Goal: Task Accomplishment & Management: Manage account settings

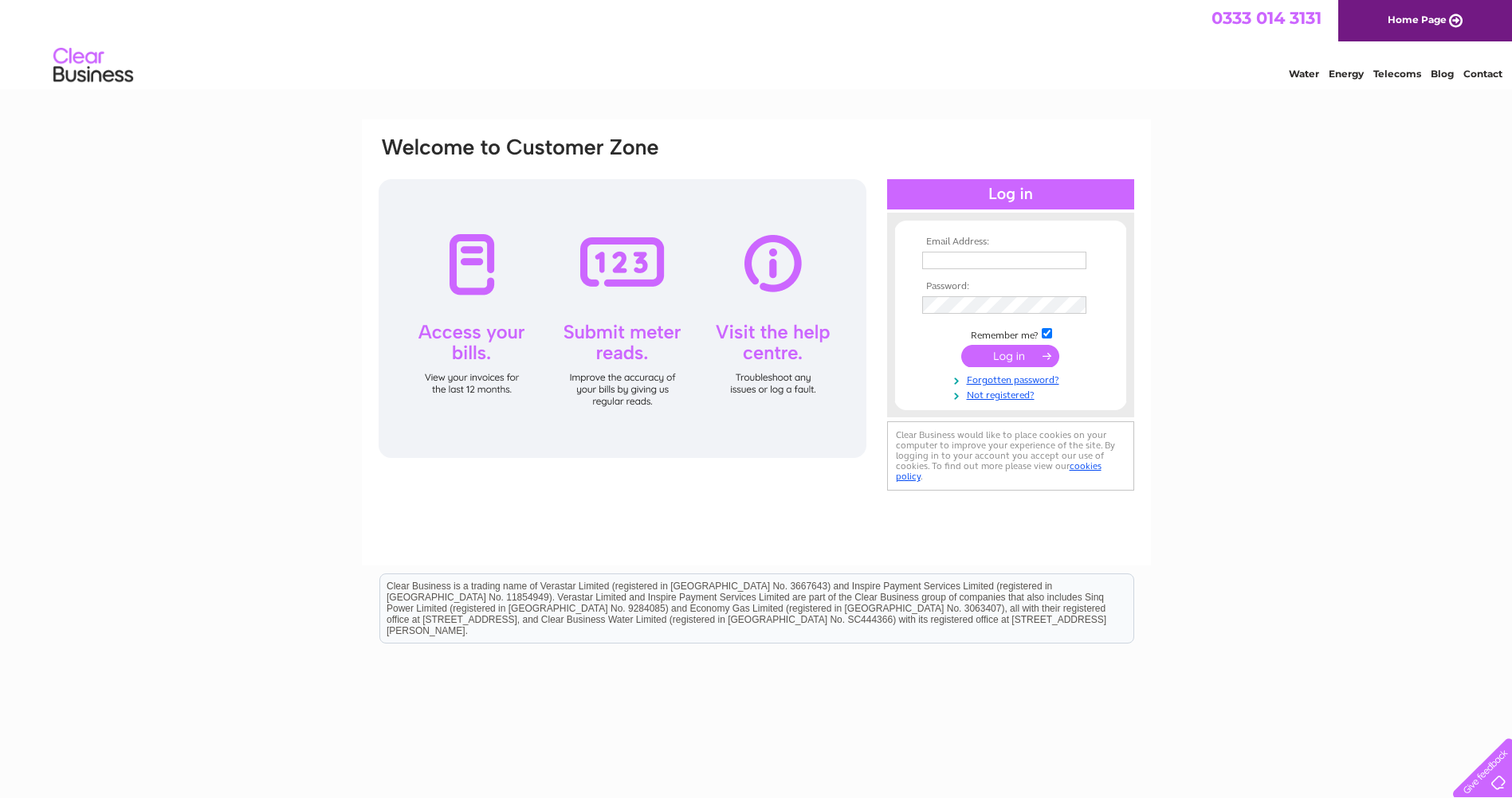
click at [980, 263] on input "text" at bounding box center [1004, 260] width 164 height 18
type input "graham.muirhead@willowbrookhospice.org.uk"
click at [961, 347] on input "submit" at bounding box center [1010, 358] width 98 height 22
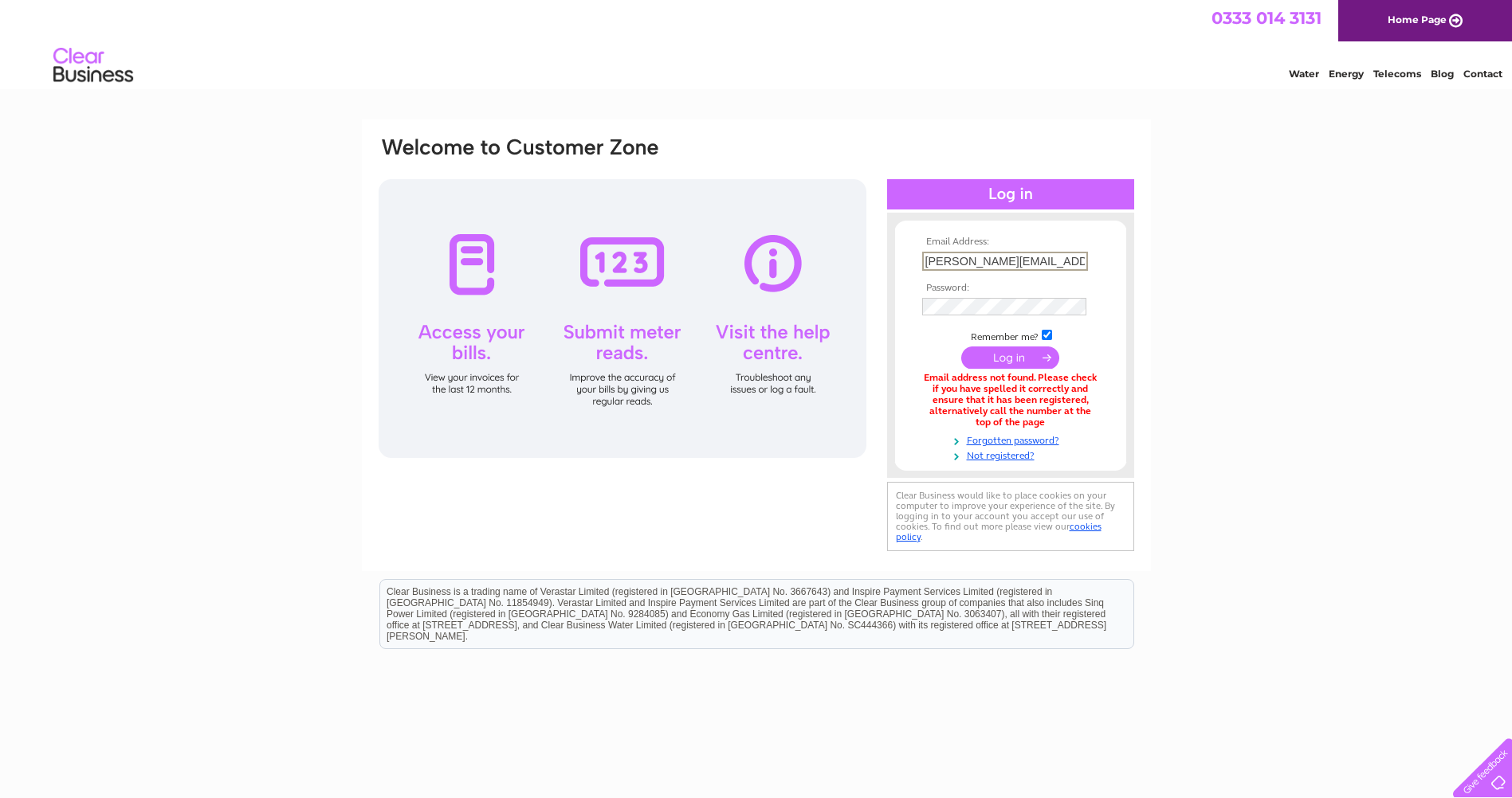
drag, startPoint x: 1013, startPoint y: 262, endPoint x: 968, endPoint y: 261, distance: 45.0
click at [968, 261] on input "graham.muirhead@willowbrookhospice.org.uk" at bounding box center [1005, 261] width 166 height 19
type input "grahamm@willowbrookhospice.org.uk"
click at [961, 347] on input "submit" at bounding box center [1010, 358] width 98 height 22
click at [1015, 440] on link "Forgotten password?" at bounding box center [1013, 438] width 181 height 15
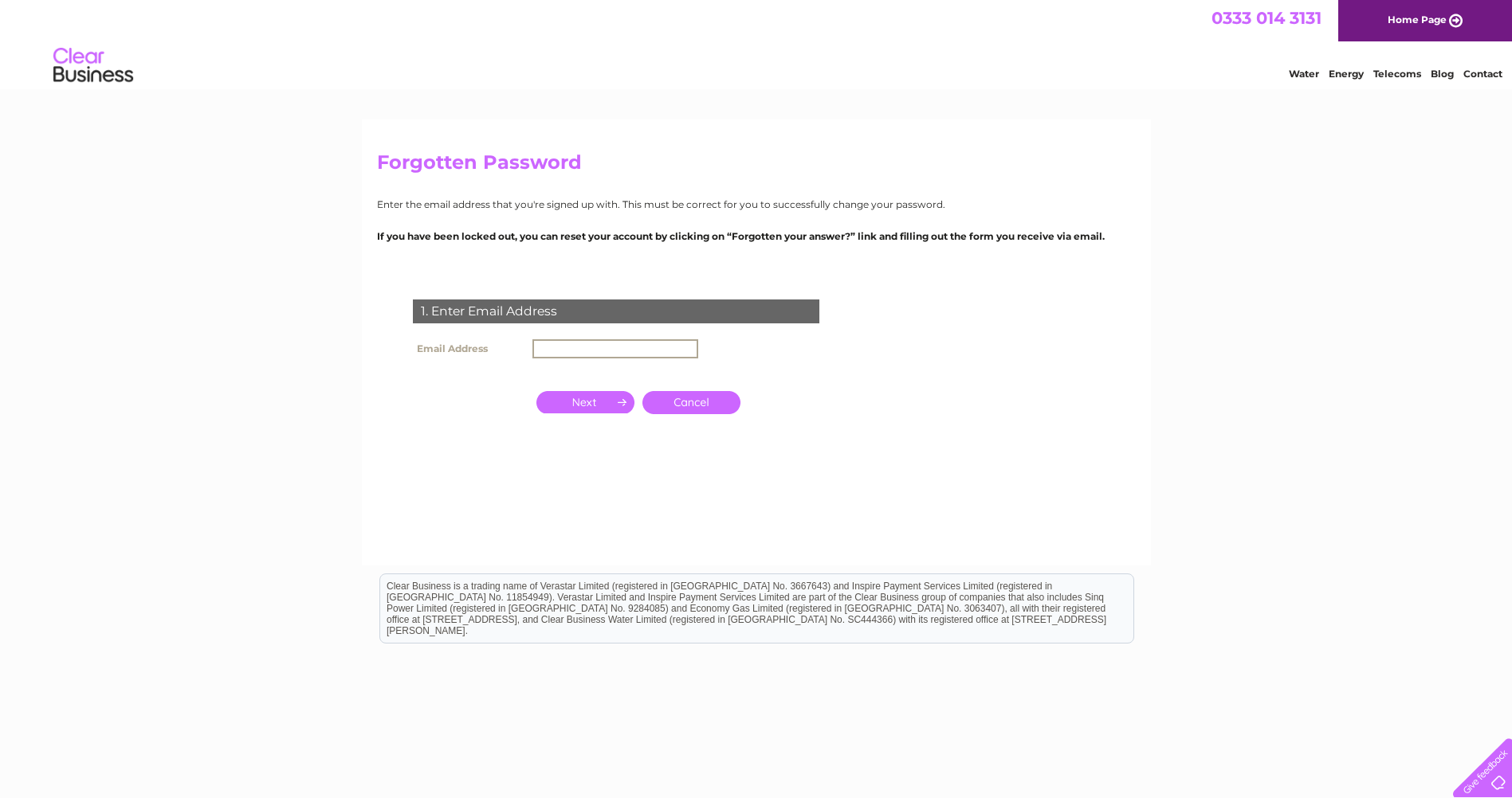
click at [561, 346] on input "text" at bounding box center [615, 349] width 166 height 19
type input "[EMAIL_ADDRESS][DOMAIN_NAME]"
click input "submit" at bounding box center [0, 0] width 0 height 0
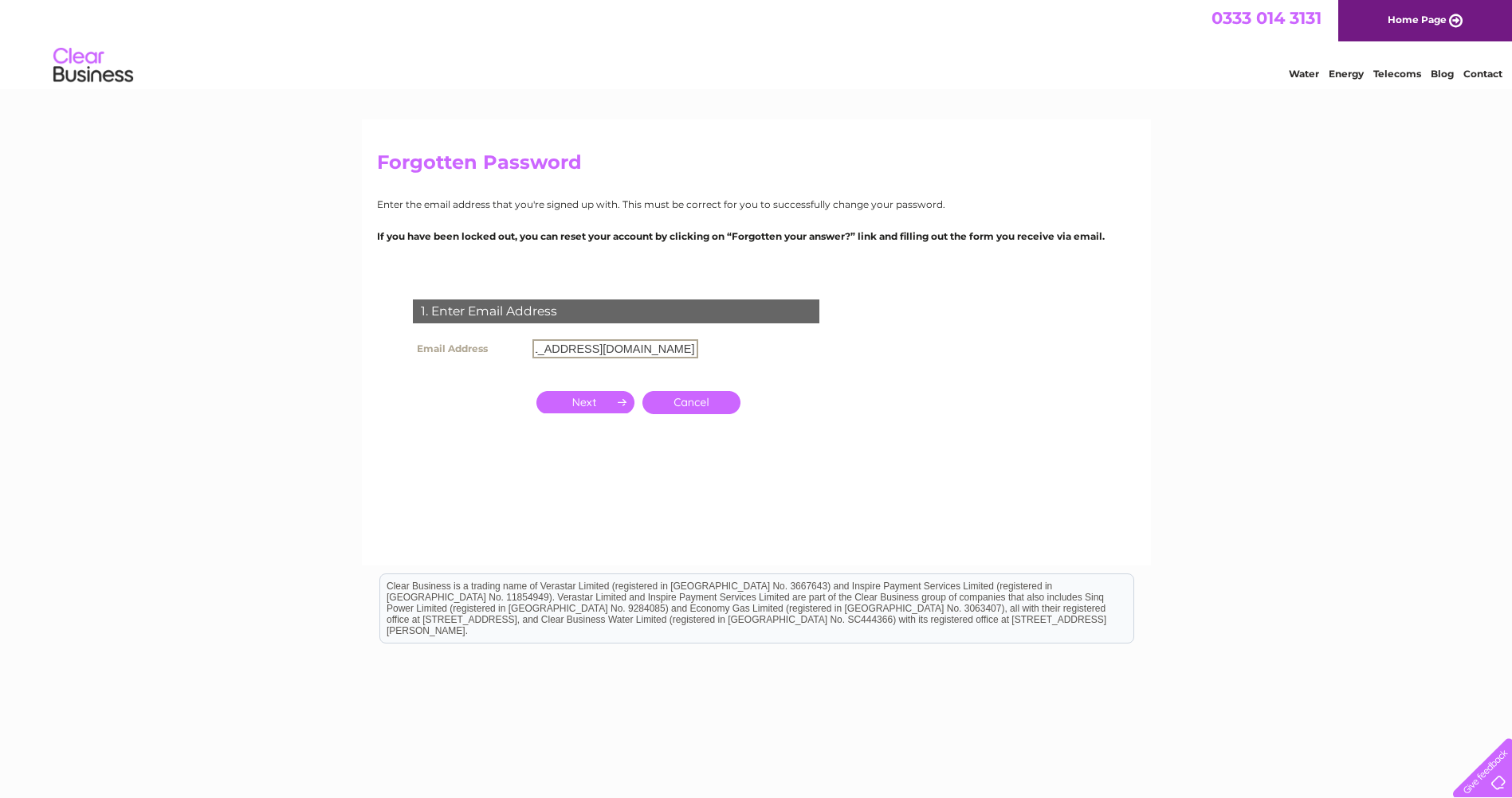
drag, startPoint x: 654, startPoint y: 349, endPoint x: 735, endPoint y: 352, distance: 81.1
click at [0, 0] on div "1. Enter Email Address Email Address grahamm@willowbrookhospice.org.uk Cancel" at bounding box center [0, 0] width 0 height 0
click at [591, 399] on input "button" at bounding box center [586, 402] width 98 height 22
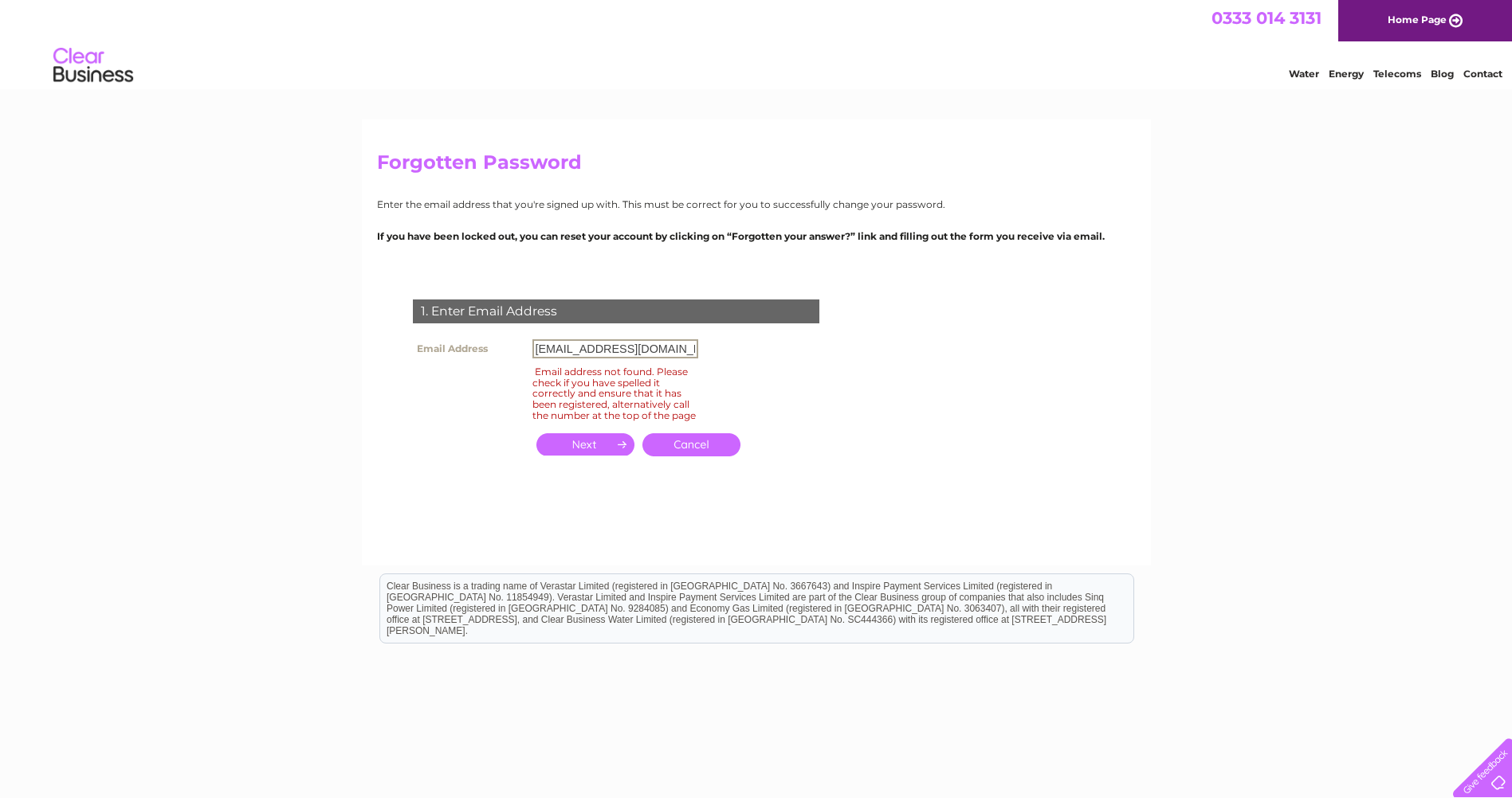
click at [577, 350] on input "grahamm@willowbrookhospice.org.uk" at bounding box center [615, 349] width 166 height 19
click at [584, 348] on input "graham.m@willowbrookhospice.org.uk" at bounding box center [615, 349] width 166 height 19
click at [606, 455] on input "button" at bounding box center [586, 444] width 98 height 22
drag, startPoint x: 617, startPoint y: 354, endPoint x: 526, endPoint y: 355, distance: 91.0
click at [527, 355] on tr "Email Address graham.muirhead@willowbrookhospice.org.uk" at bounding box center [555, 349] width 293 height 27
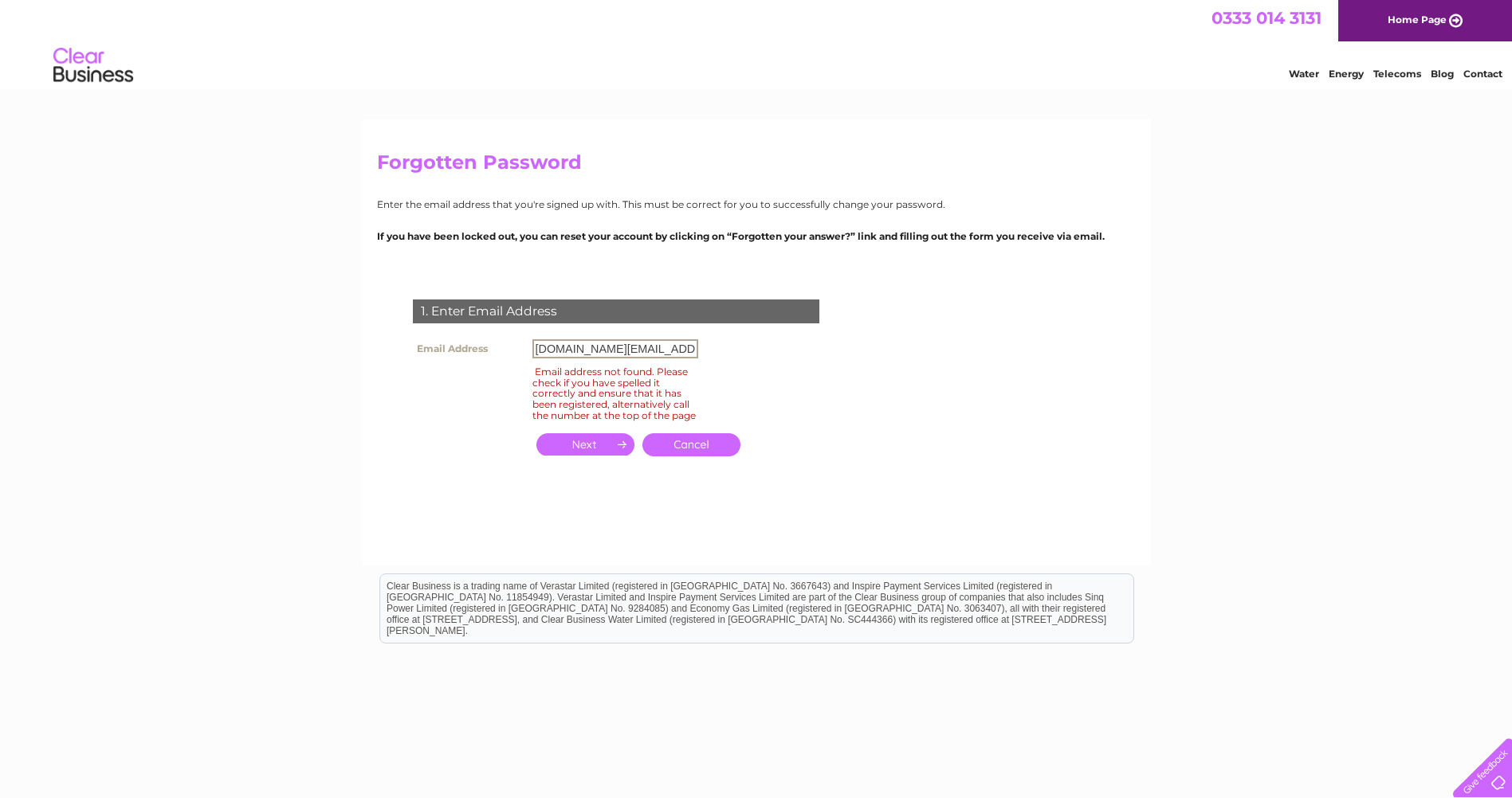
click at [582, 349] on input "facilitiesw.management@willowbrookhospice.org.uk" at bounding box center [615, 349] width 166 height 19
click at [605, 454] on input "button" at bounding box center [586, 444] width 98 height 22
drag, startPoint x: 533, startPoint y: 347, endPoint x: 682, endPoint y: 355, distance: 149.2
click at [682, 355] on input "facilities.management@willowbrookhospice.org.uk" at bounding box center [615, 349] width 166 height 19
type input "k"
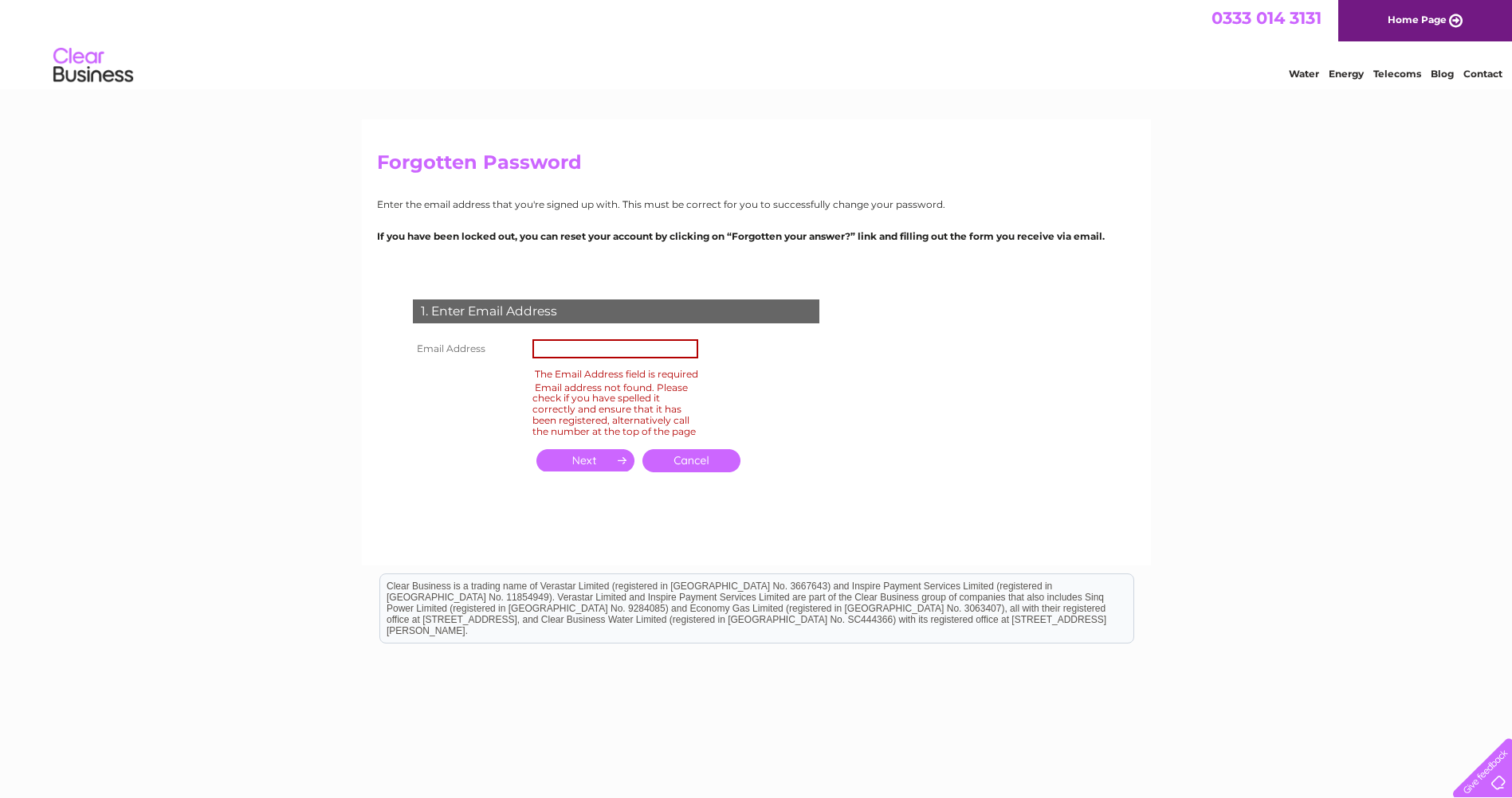
click at [0, 0] on div "1. Enter Email Address Email Address The Email Address field is required Email …" at bounding box center [0, 0] width 0 height 0
click at [690, 471] on link "Cancel" at bounding box center [692, 460] width 98 height 23
